Goal: Check status

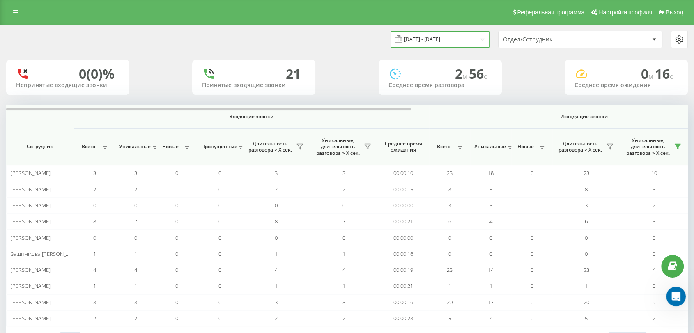
click at [449, 34] on input "[DATE] - [DATE]" at bounding box center [439, 39] width 99 height 16
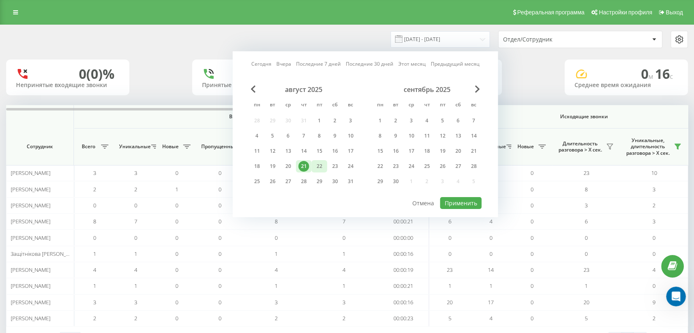
click at [318, 165] on div "22" at bounding box center [319, 166] width 11 height 11
click at [471, 198] on button "Применить" at bounding box center [460, 203] width 41 height 12
type input "[DATE] - [DATE]"
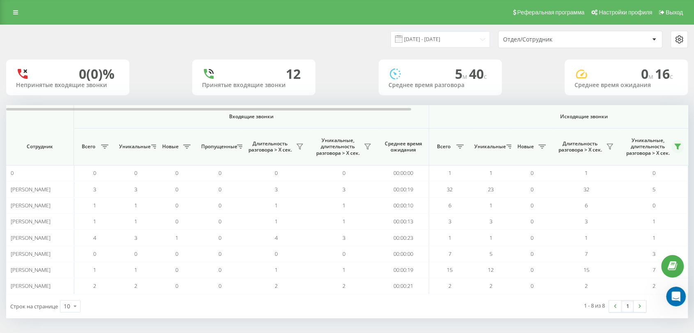
click at [679, 146] on icon at bounding box center [677, 146] width 7 height 7
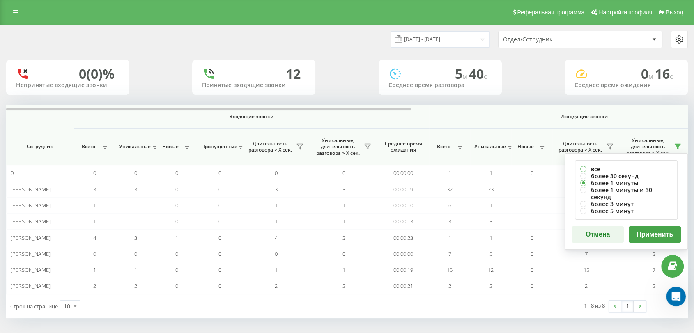
click at [581, 166] on label "все" at bounding box center [626, 168] width 92 height 7
radio input "true"
click at [636, 226] on button "Применить" at bounding box center [654, 234] width 52 height 16
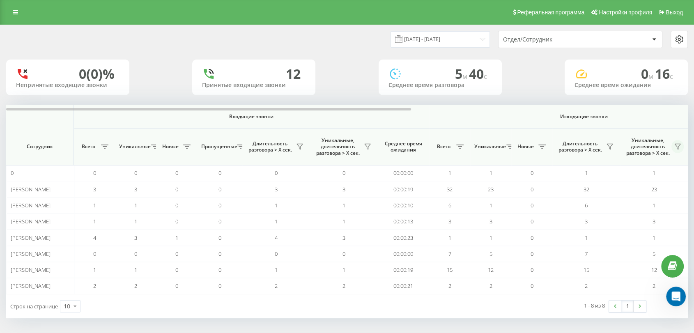
click at [675, 145] on icon at bounding box center [677, 146] width 6 height 5
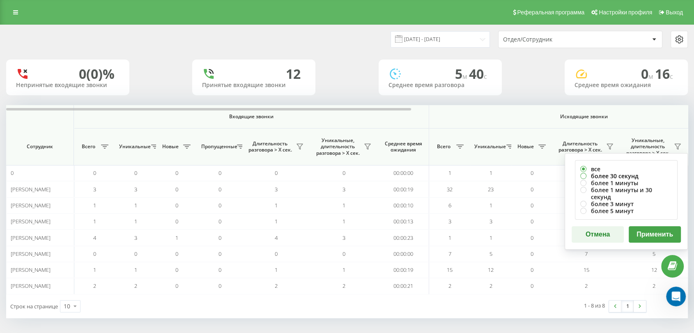
click at [587, 174] on label "более 30 секунд" at bounding box center [626, 175] width 92 height 7
radio input "true"
click at [643, 227] on button "Применить" at bounding box center [654, 234] width 52 height 16
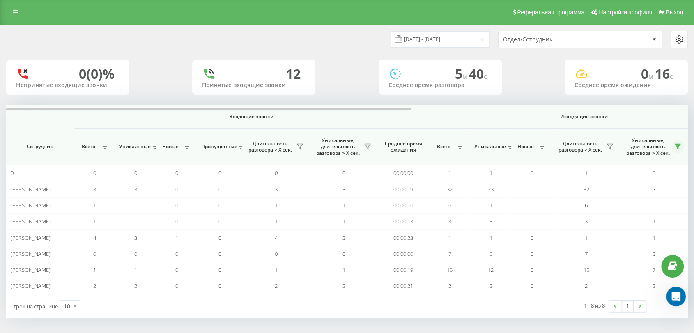
click at [677, 147] on icon at bounding box center [677, 146] width 6 height 5
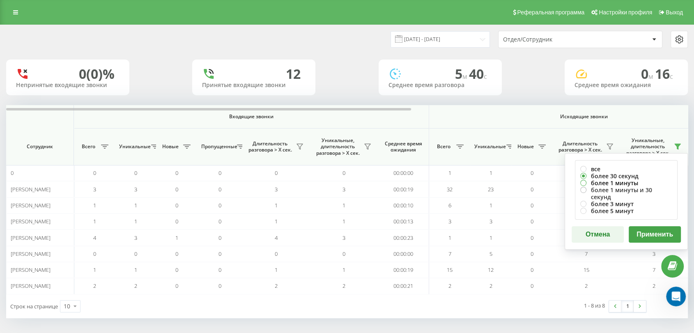
click at [601, 183] on label "более 1 минуты" at bounding box center [626, 182] width 92 height 7
radio input "true"
click at [647, 226] on button "Применить" at bounding box center [654, 234] width 52 height 16
